Goal: Use online tool/utility: Utilize a website feature to perform a specific function

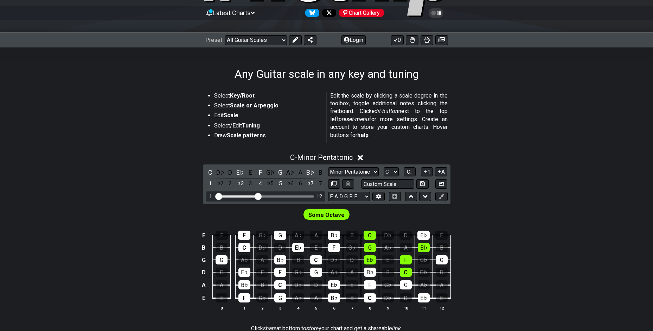
scroll to position [70, 0]
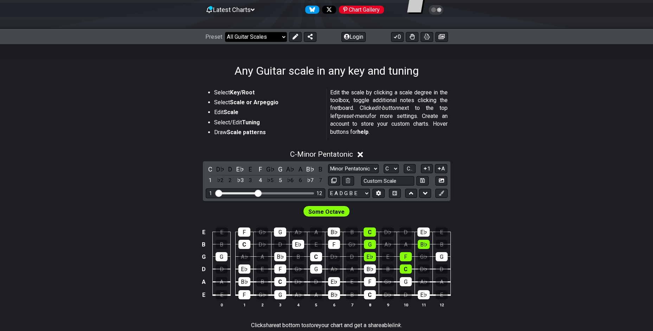
click at [265, 34] on select "Welcome to #fretflip! Initial Preset Custom Preset Minor Pentatonic Major Penta…" at bounding box center [256, 37] width 62 height 10
click at [174, 60] on div "Any Guitar scale in any key and tuning" at bounding box center [326, 60] width 653 height 33
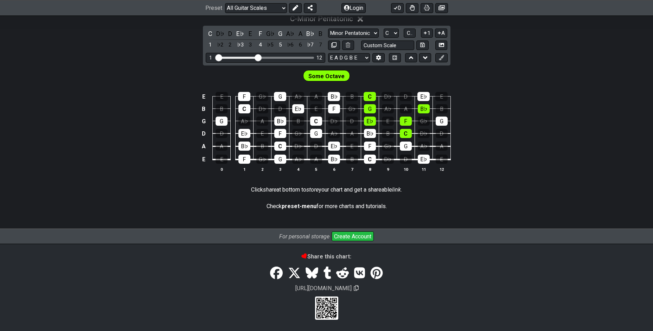
scroll to position [66, 0]
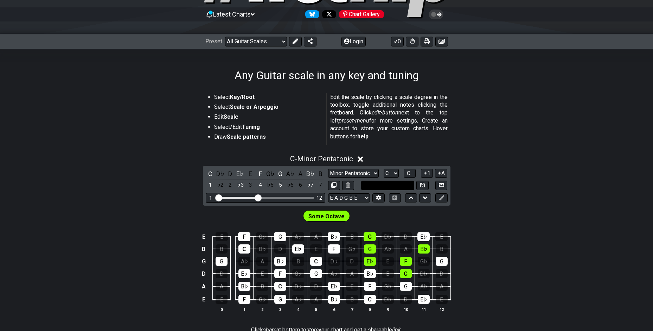
click at [395, 186] on input "text" at bounding box center [387, 186] width 53 height 10
type input "Custom Scale"
click at [502, 156] on div "C - Minor Pentatonic" at bounding box center [326, 156] width 653 height 13
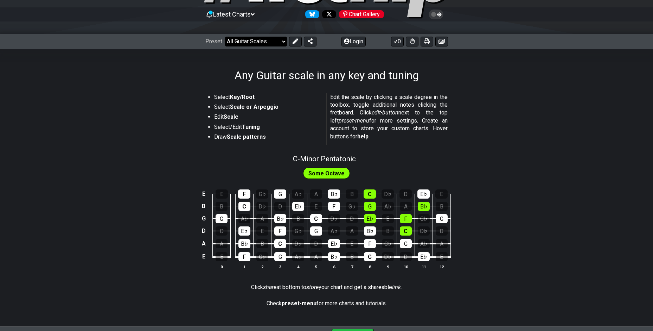
click at [283, 43] on select "Welcome to #fretflip! Initial Preset Custom Preset Minor Pentatonic Major Penta…" at bounding box center [256, 42] width 62 height 10
click at [140, 97] on section "Select Key/Root Select Scale or Arpeggio Edit Scale Select/Edit Tuning Draw Sca…" at bounding box center [326, 120] width 653 height 60
click at [335, 196] on div "B♭" at bounding box center [334, 193] width 12 height 9
click at [331, 196] on div "B♭" at bounding box center [334, 193] width 12 height 9
click at [321, 174] on span "Some Octave" at bounding box center [327, 173] width 36 height 10
